Goal: Task Accomplishment & Management: Use online tool/utility

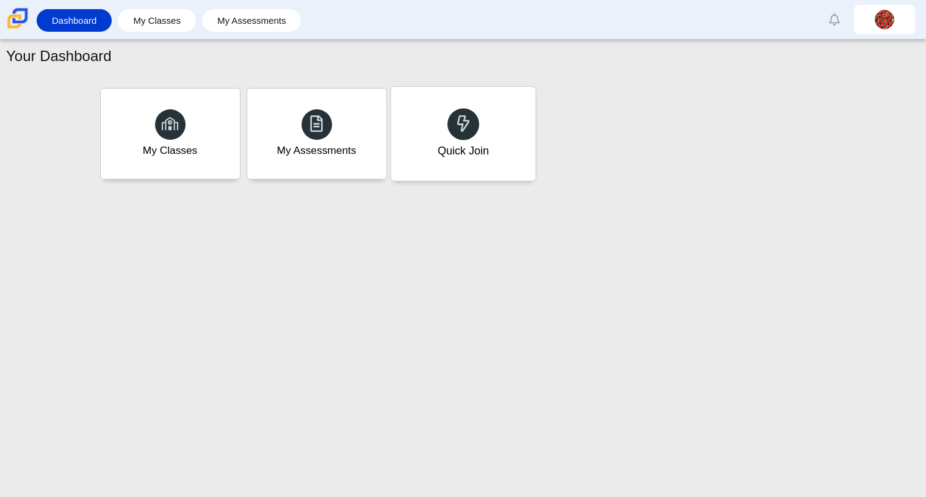
click at [492, 117] on div "Quick Join" at bounding box center [463, 134] width 145 height 94
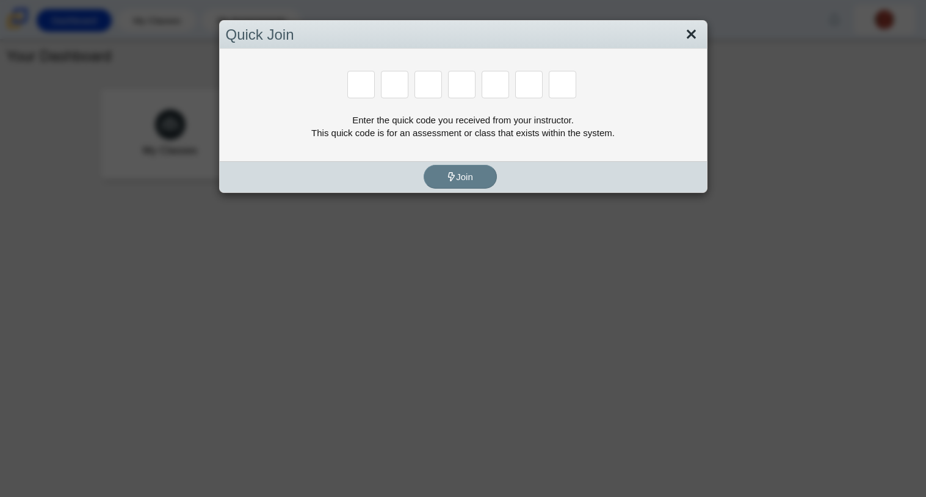
click at [687, 33] on link "Close" at bounding box center [691, 34] width 19 height 21
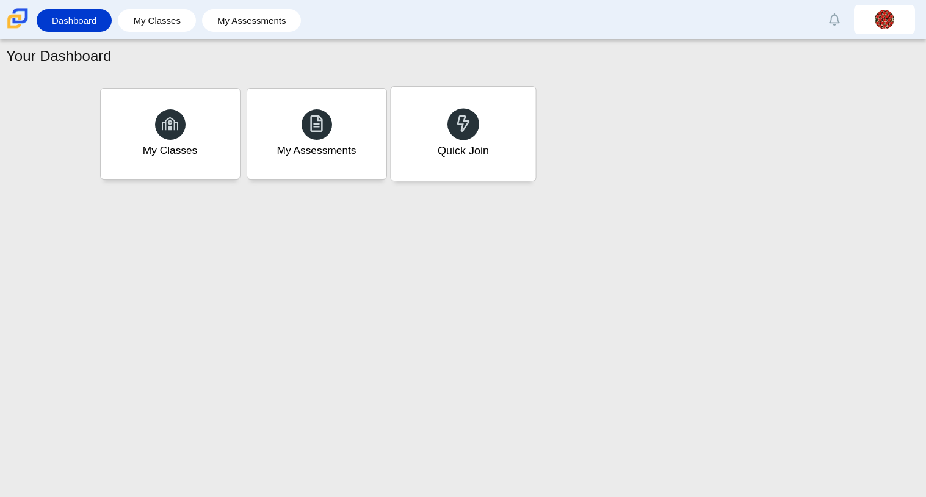
click at [460, 158] on div "Quick Join" at bounding box center [462, 151] width 51 height 16
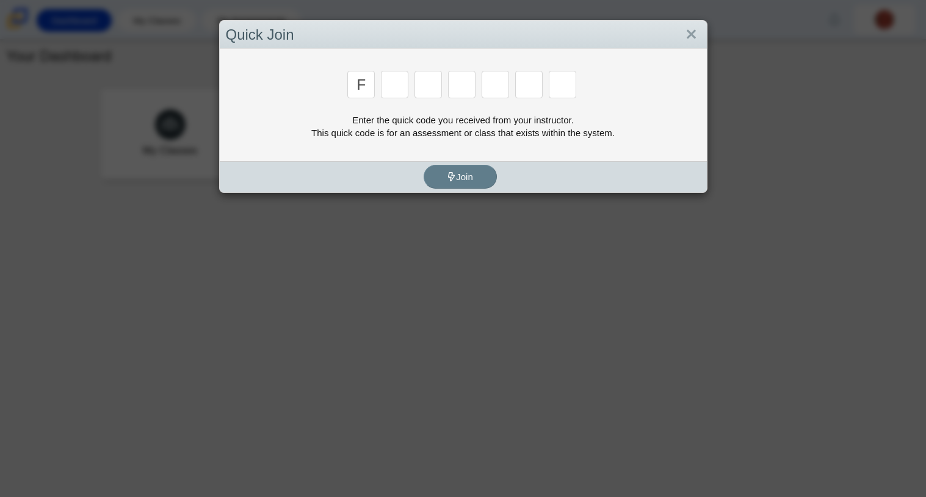
type input "f"
type input "7"
type input "m"
type input "c"
type input "h"
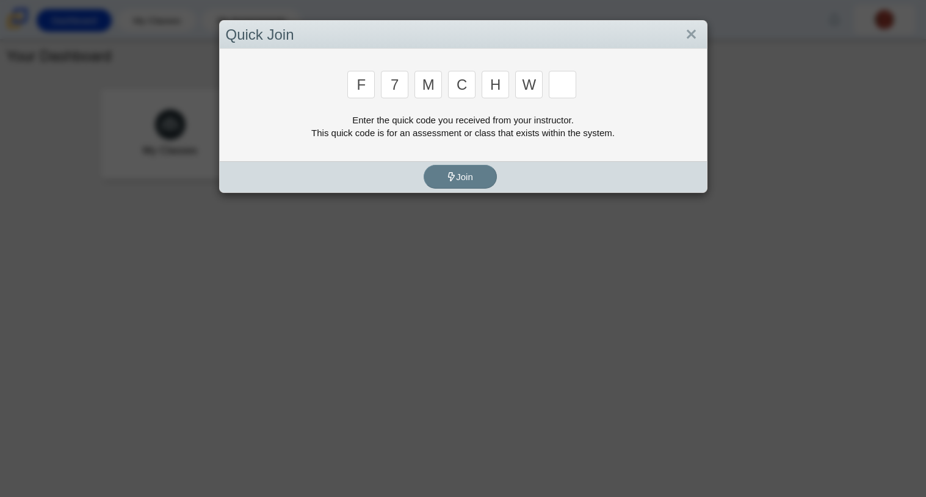
type input "w"
type input "k"
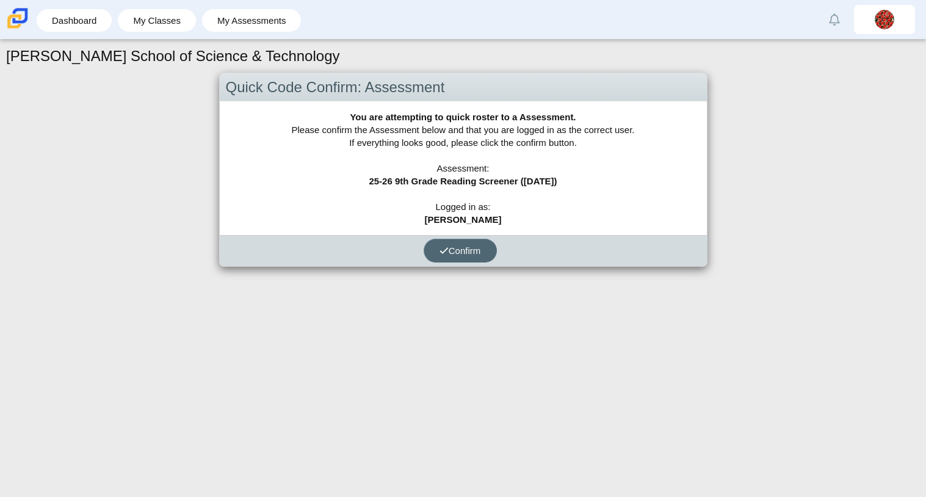
click at [469, 251] on span "Confirm" at bounding box center [460, 250] width 42 height 10
